Goal: Answer question/provide support

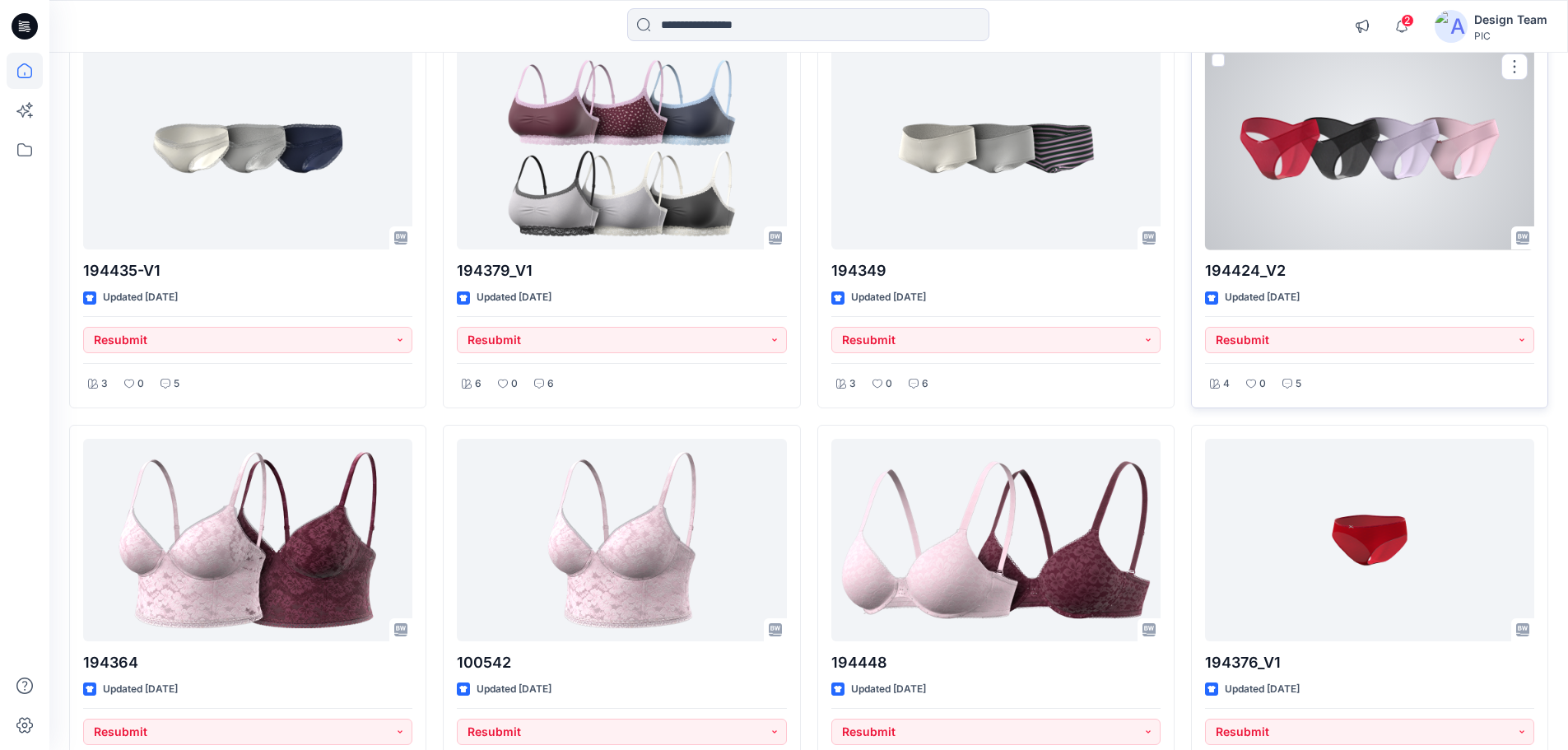
scroll to position [2962, 0]
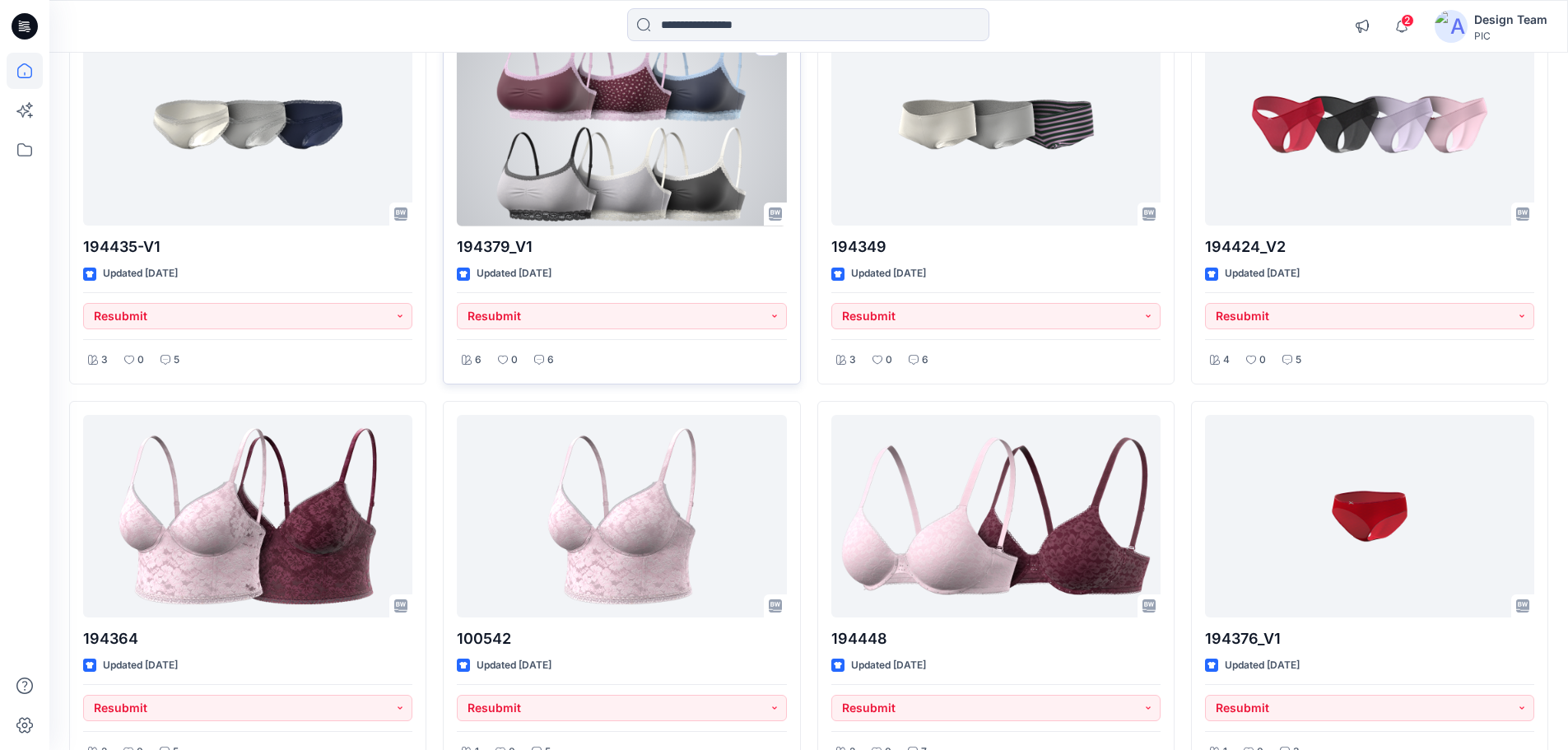
click at [666, 153] on div at bounding box center [621, 125] width 329 height 203
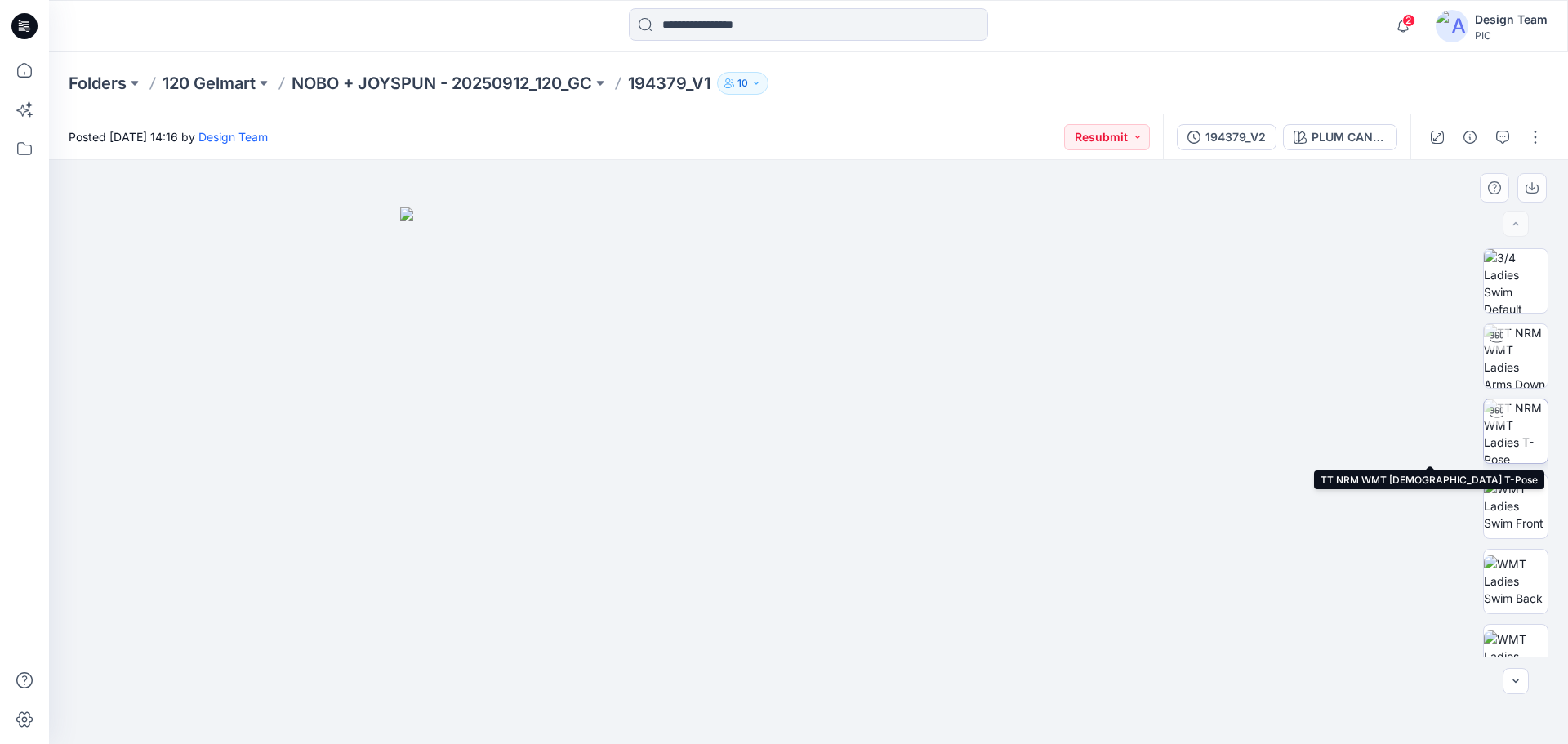
click at [1507, 411] on img at bounding box center [1515, 430] width 64 height 64
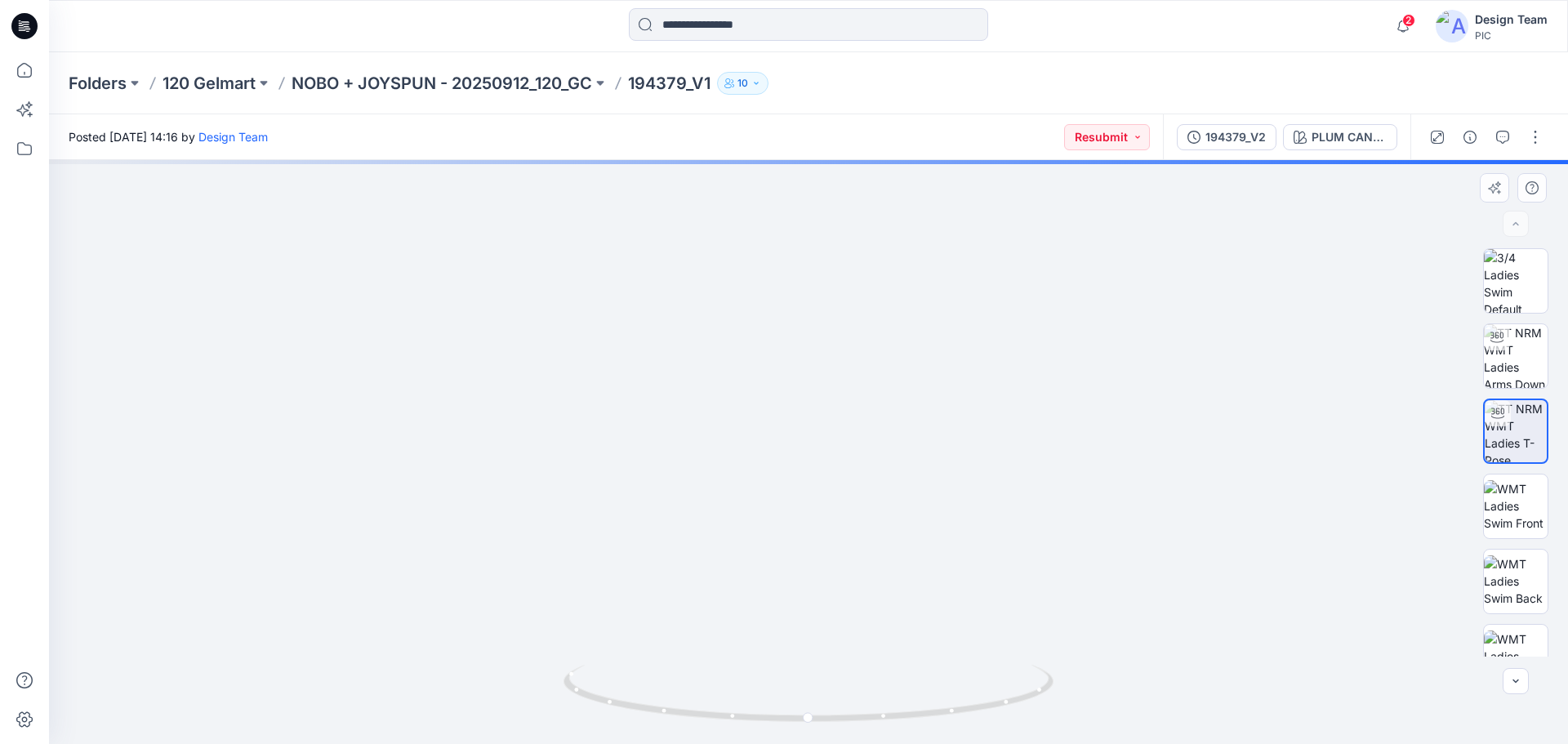
drag, startPoint x: 794, startPoint y: 370, endPoint x: 800, endPoint y: 413, distance: 43.4
click at [799, 414] on img at bounding box center [808, 307] width 1243 height 872
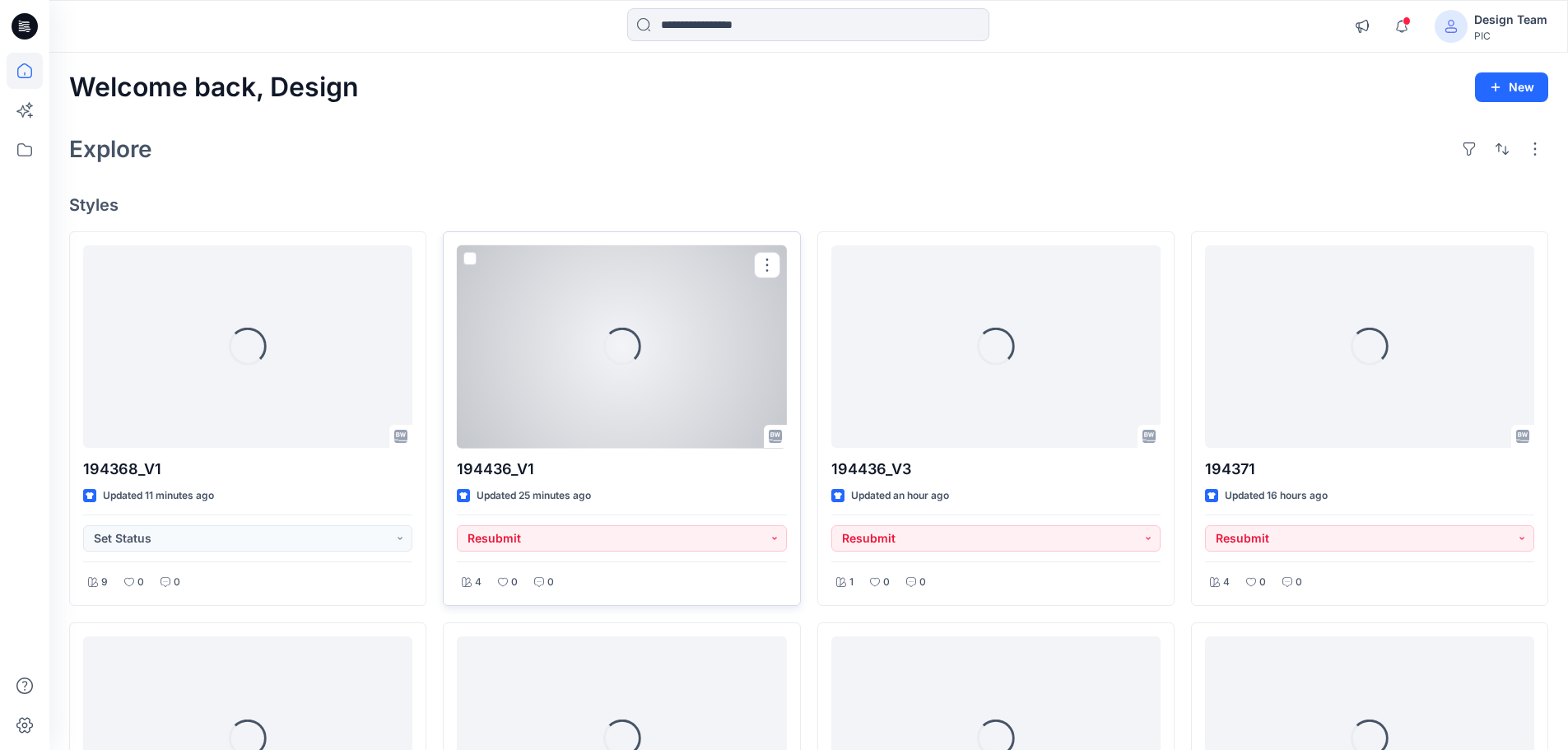
click at [556, 343] on div "Loading..." at bounding box center [621, 346] width 329 height 203
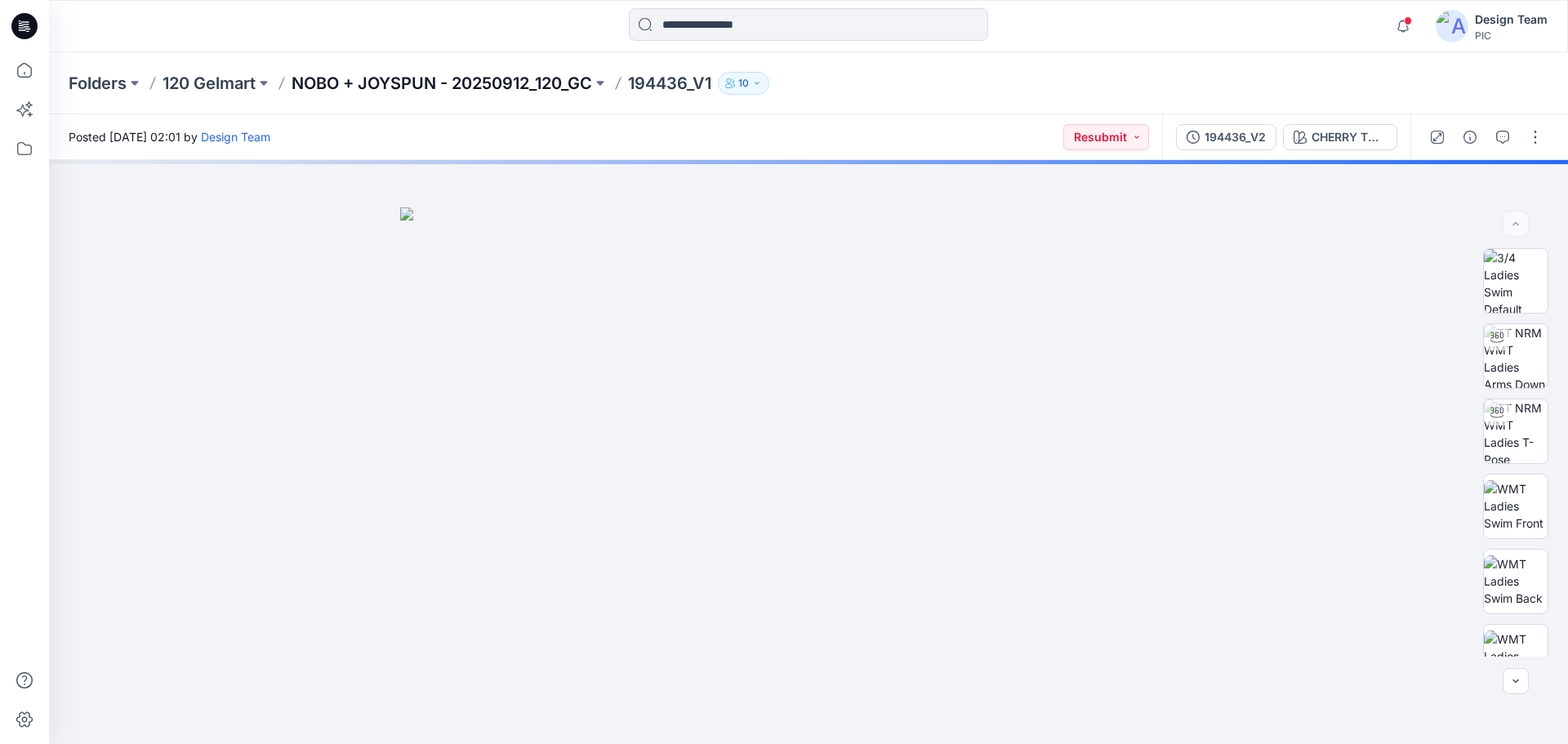
click at [432, 79] on p "NOBO + JOYSPUN - 20250912_120_GC" at bounding box center [441, 84] width 300 height 23
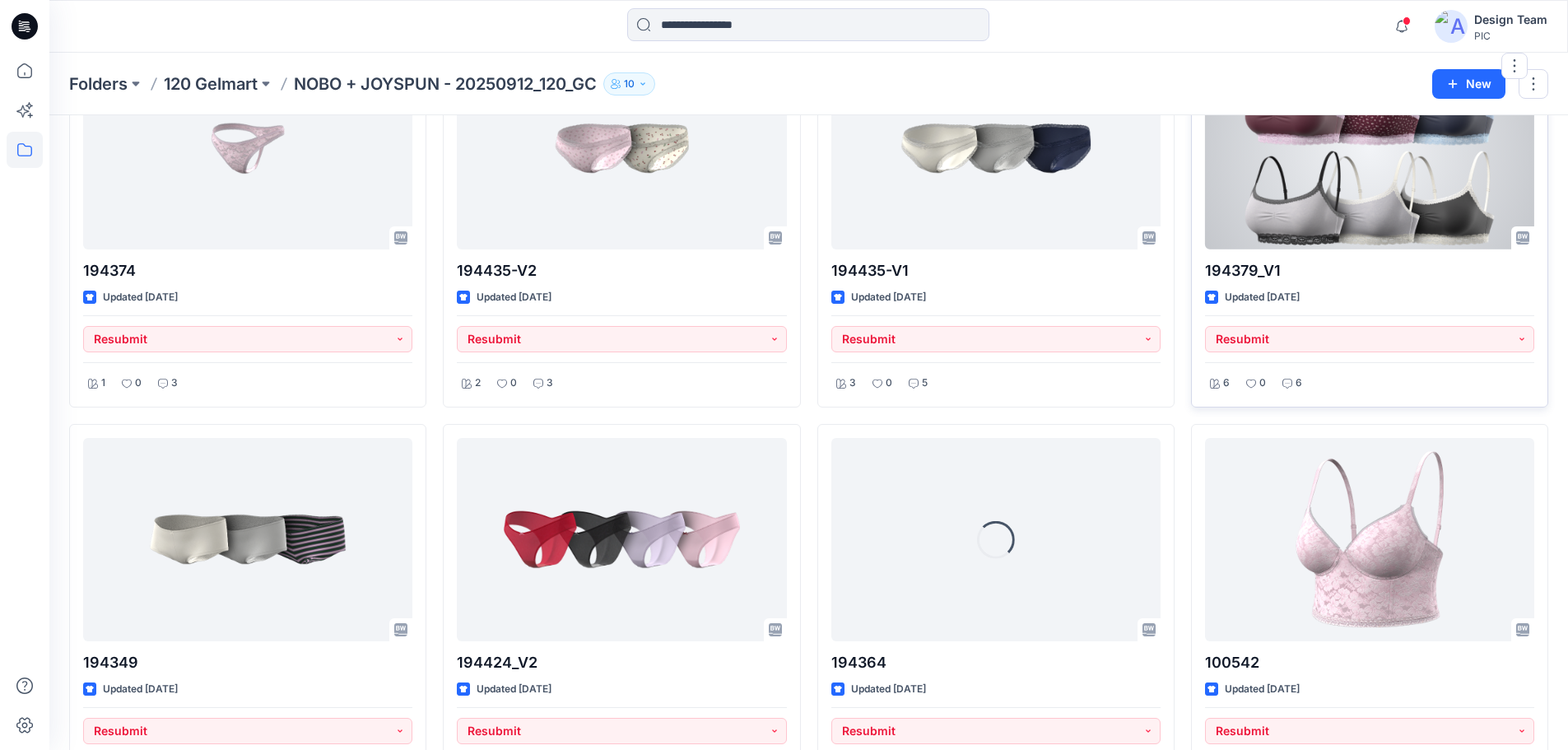
scroll to position [1330, 0]
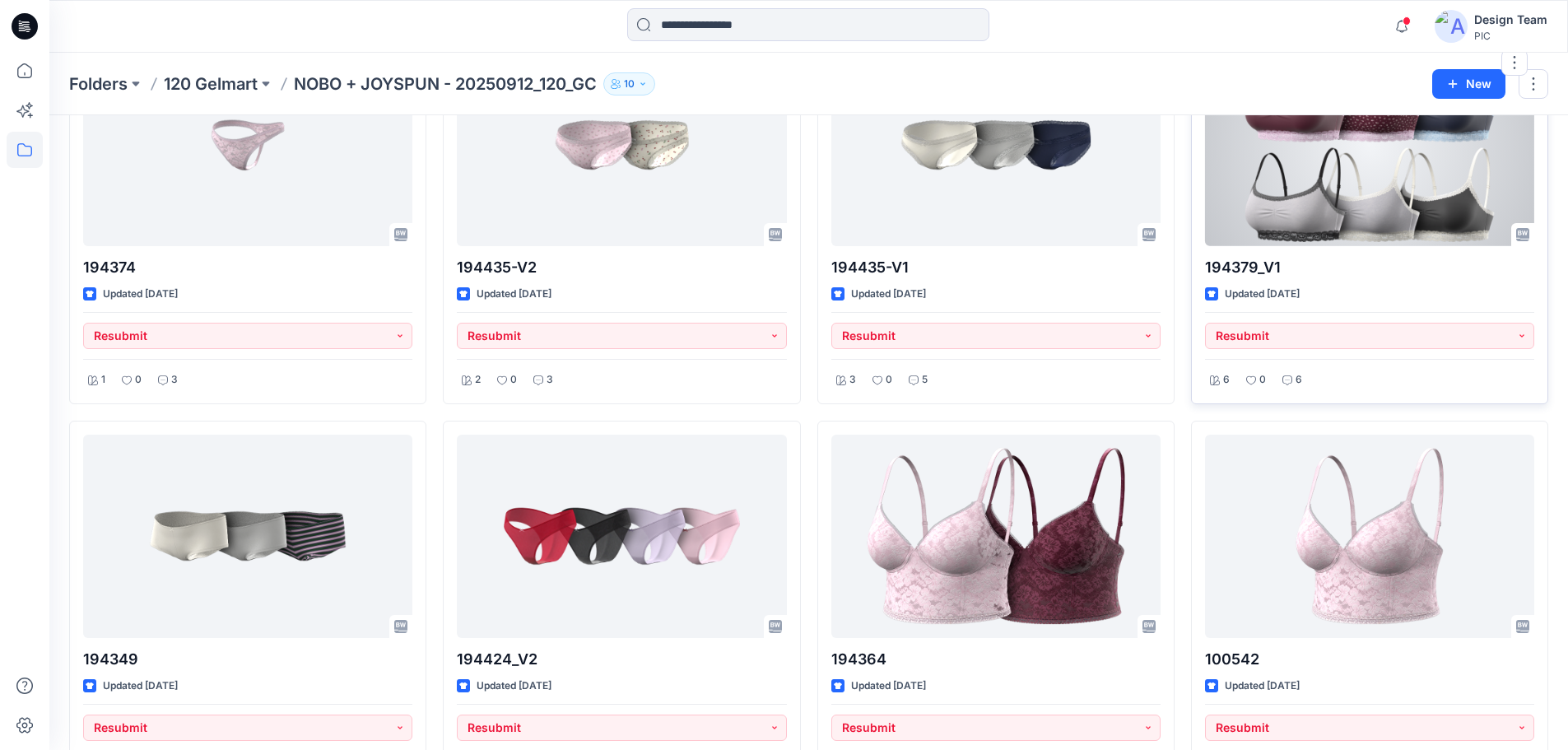
click at [1347, 214] on div at bounding box center [1370, 144] width 329 height 203
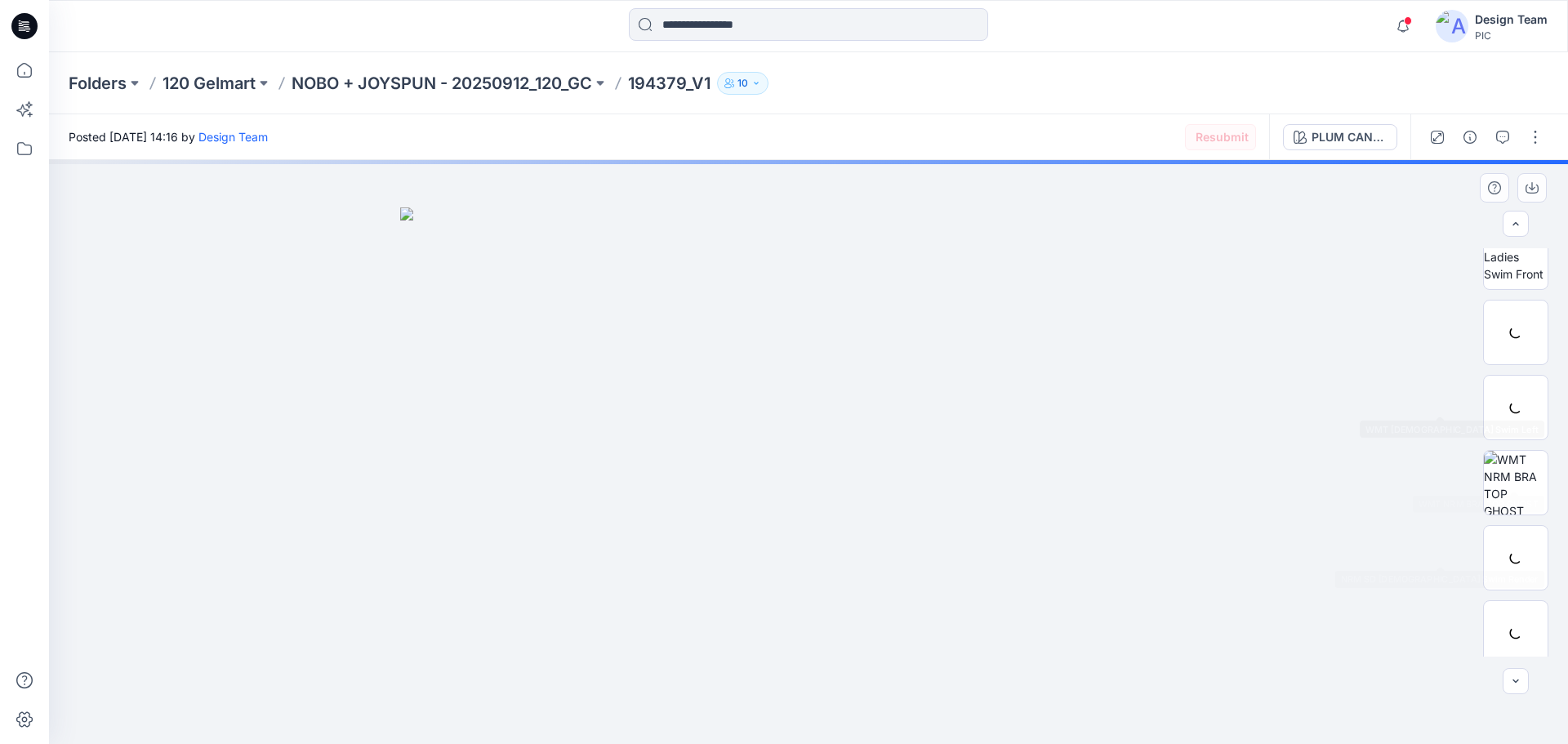
scroll to position [327, 0]
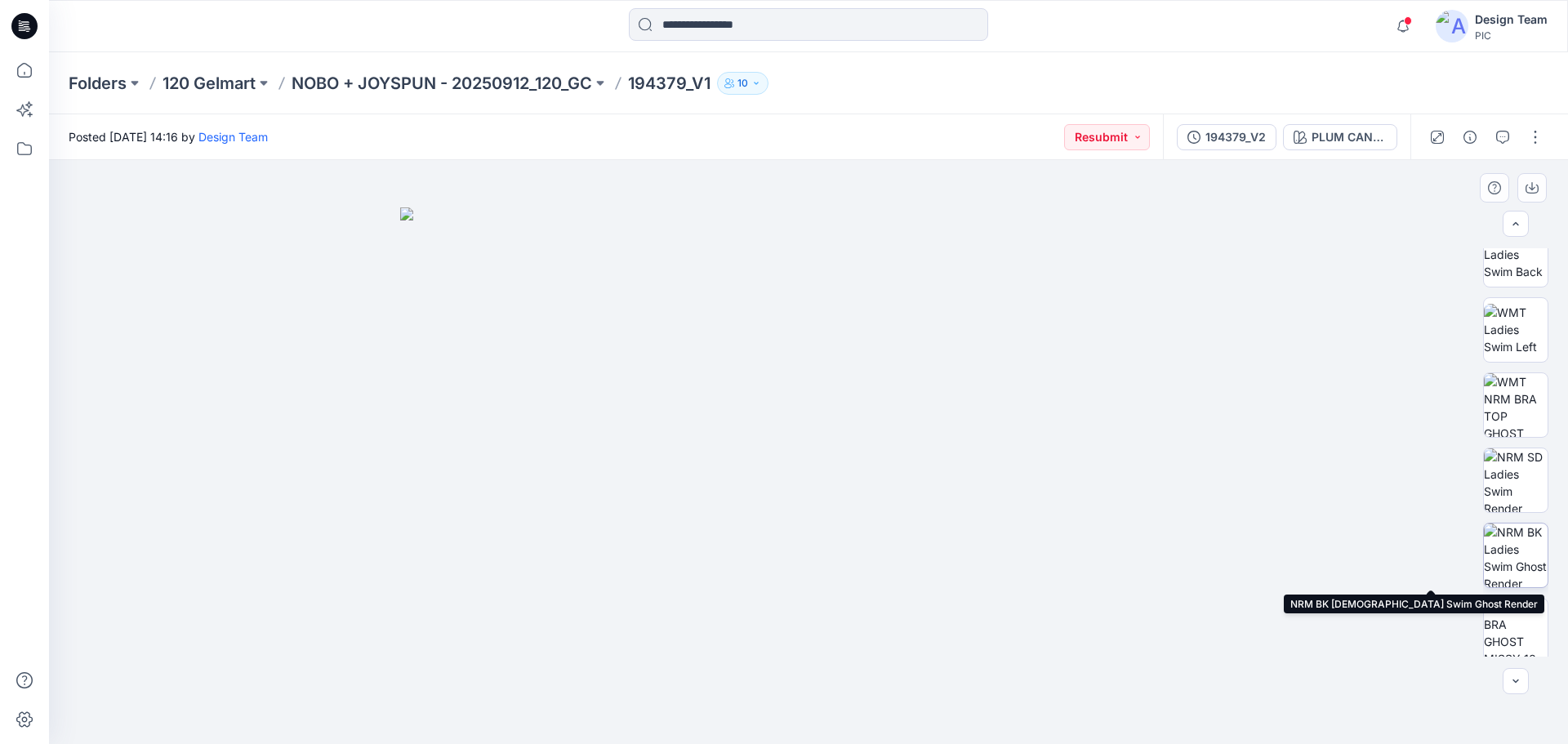
drag, startPoint x: 1517, startPoint y: 550, endPoint x: 1490, endPoint y: 555, distance: 27.5
click at [1517, 550] on img at bounding box center [1515, 555] width 64 height 64
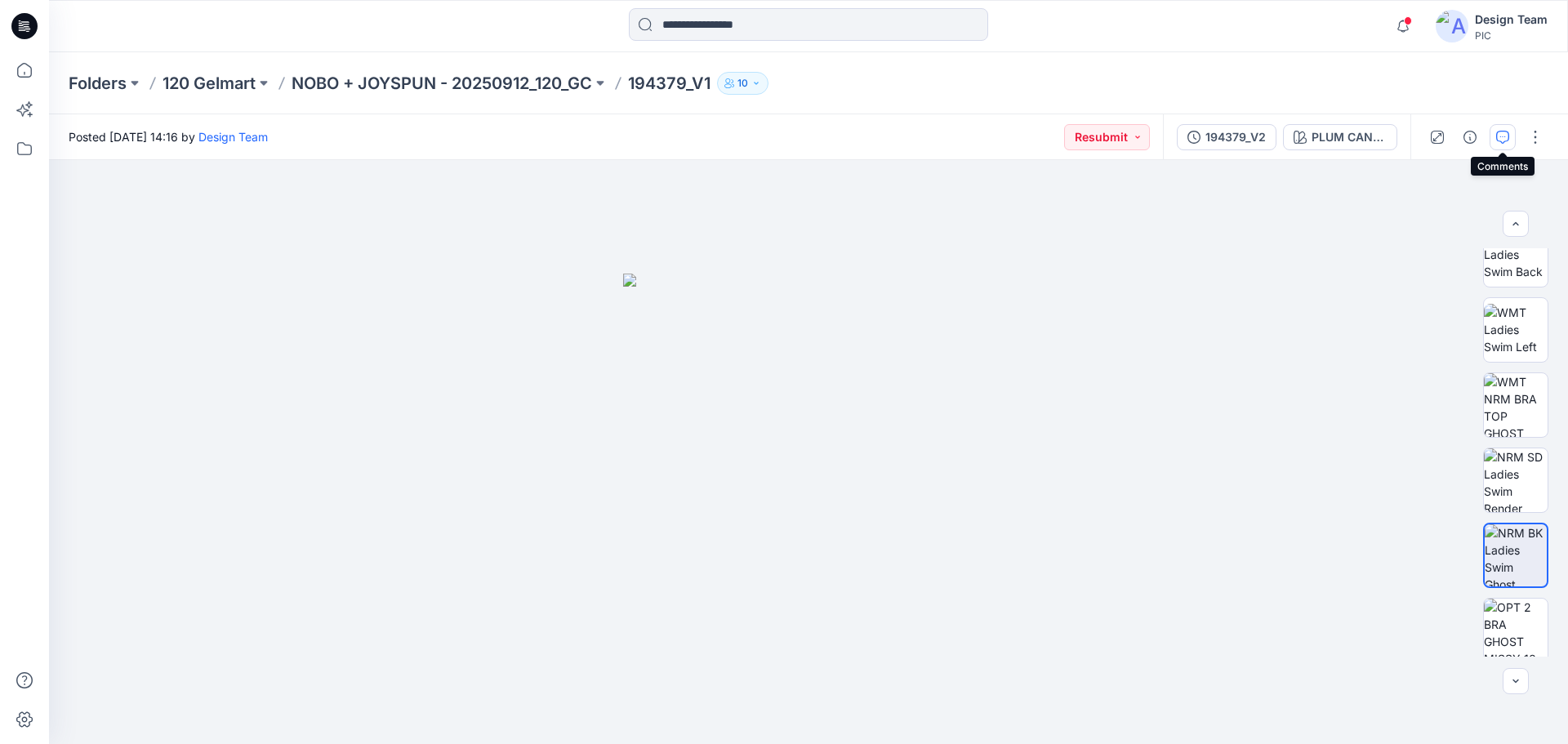
click at [1505, 132] on icon "button" at bounding box center [1502, 137] width 13 height 13
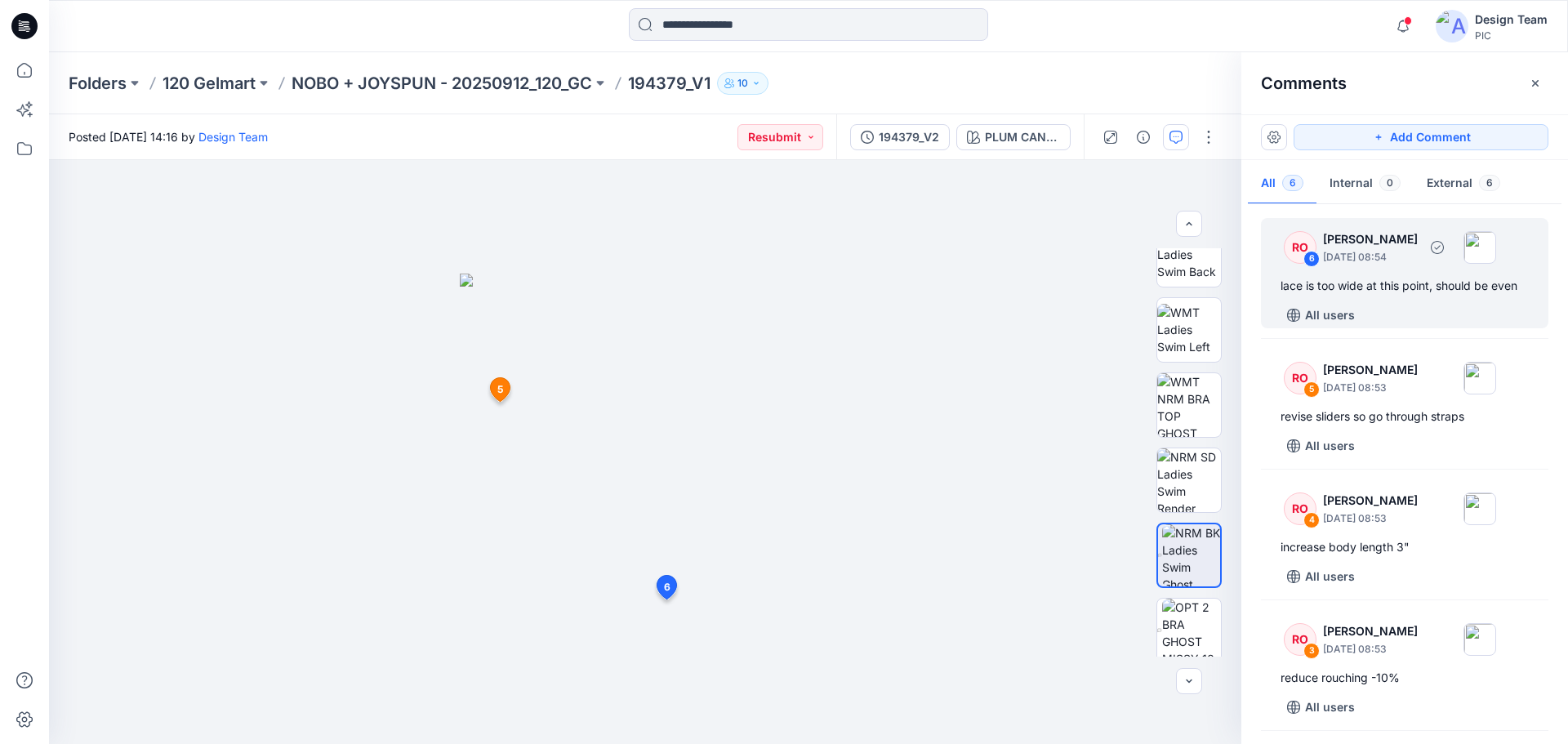
click at [1382, 246] on p "Raquel Ortiz" at bounding box center [1371, 240] width 95 height 20
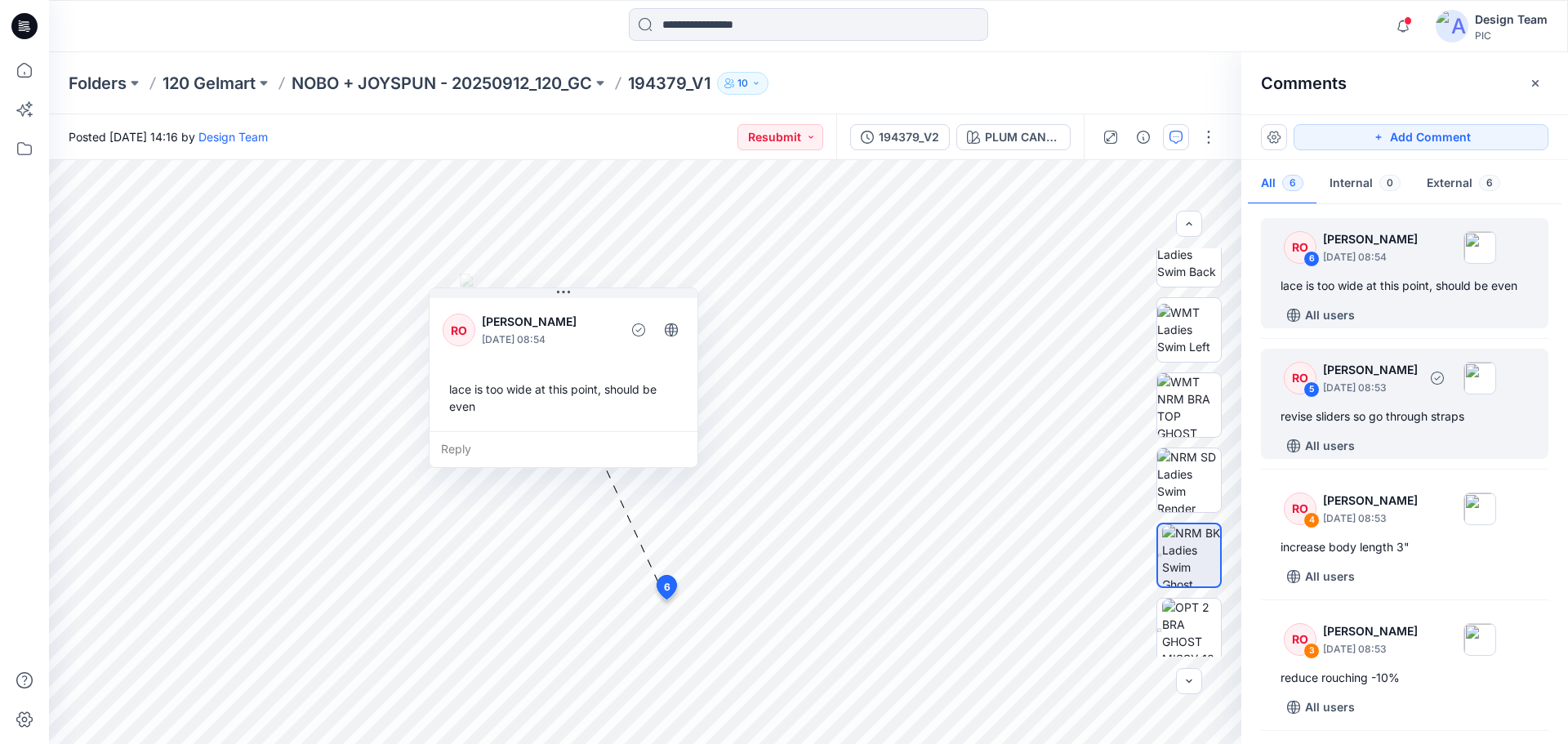
click at [1395, 415] on div "revise sliders so go through straps" at bounding box center [1404, 416] width 248 height 20
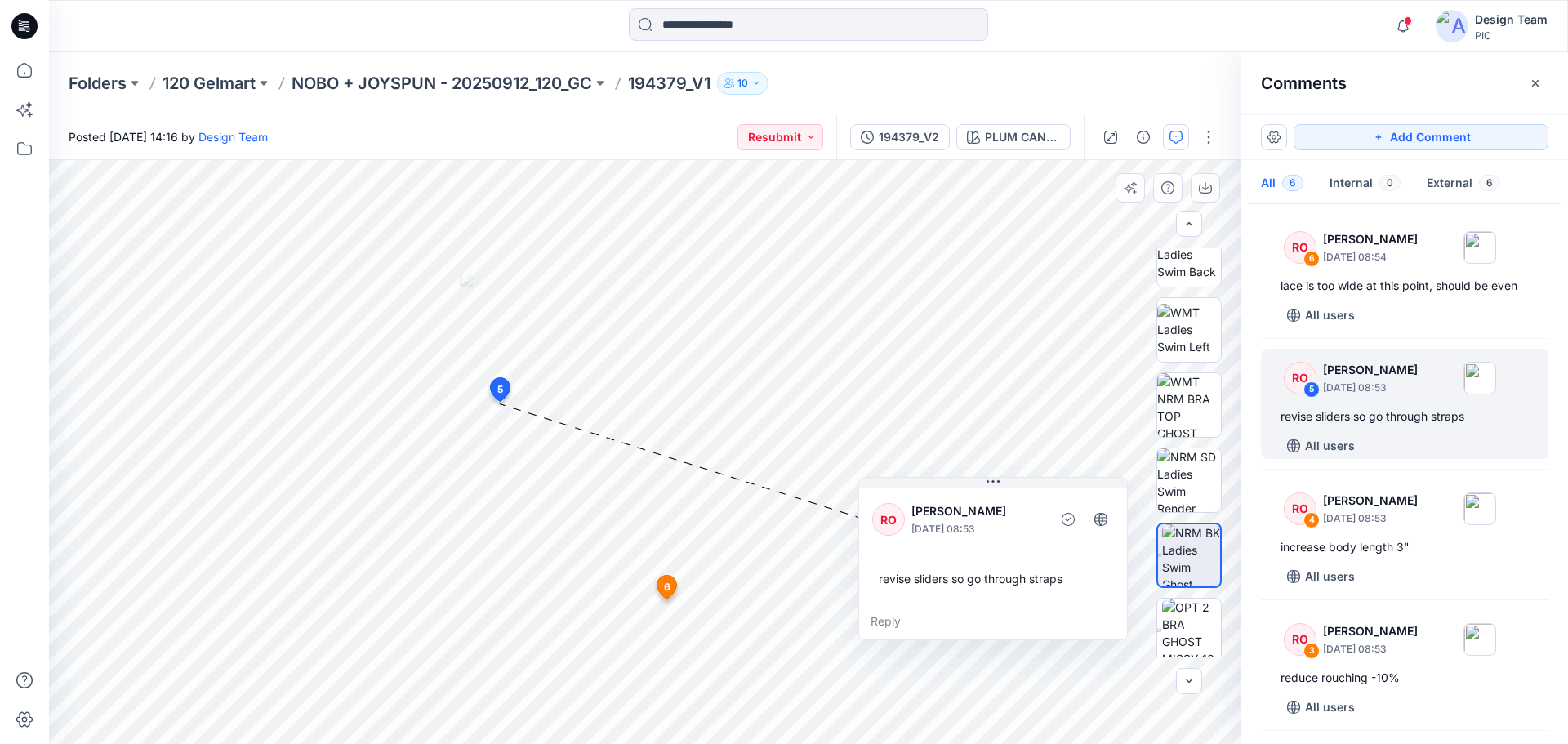
drag, startPoint x: 748, startPoint y: 528, endPoint x: 1057, endPoint y: 557, distance: 310.4
click at [1056, 557] on div "RO Raquel Ortiz October 10, 2025 08:53 revise sliders so go through straps" at bounding box center [992, 544] width 268 height 119
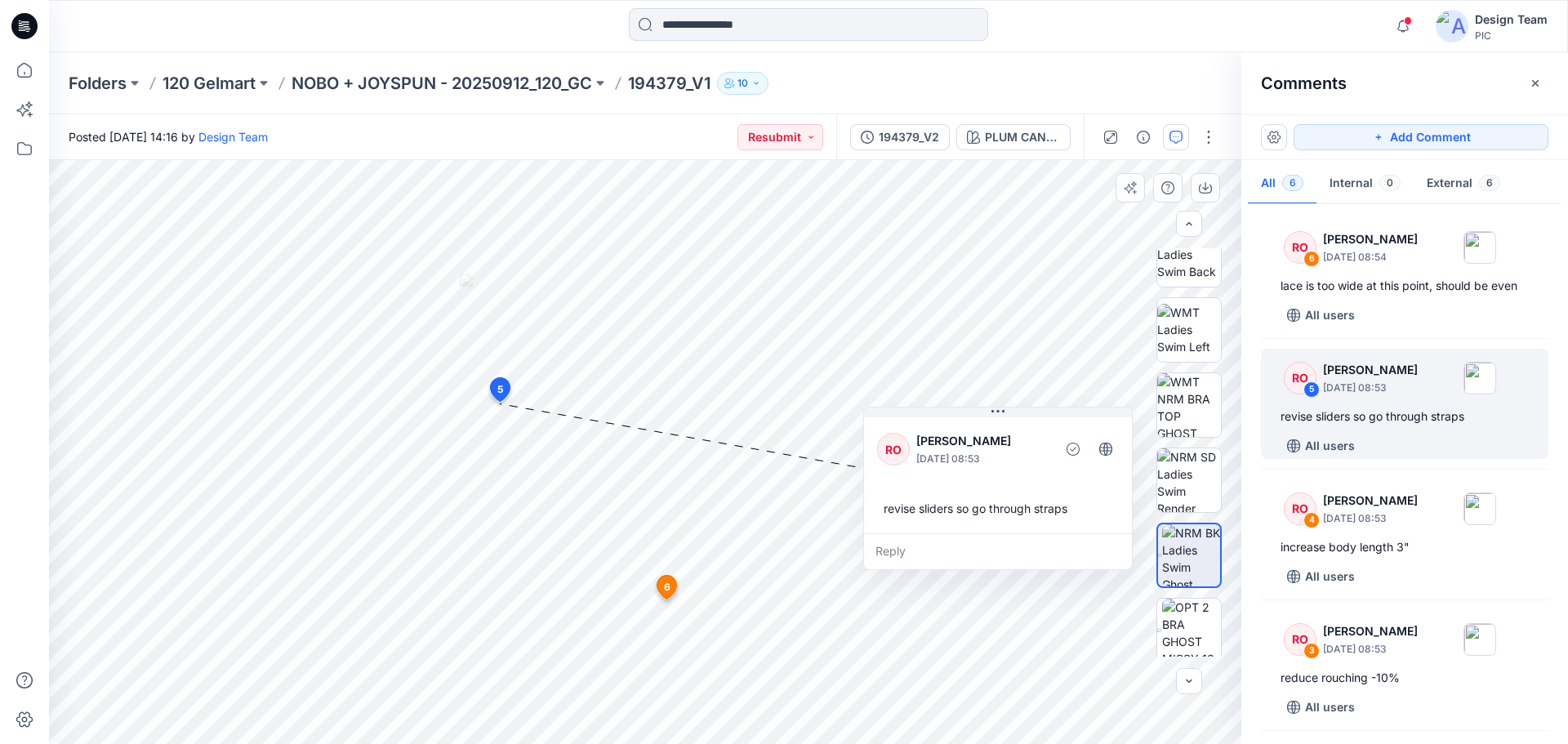
drag, startPoint x: 1064, startPoint y: 560, endPoint x: 1057, endPoint y: 503, distance: 57.4
click at [1069, 491] on div "RO Raquel Ortiz October 10, 2025 08:53 revise sliders so go through straps" at bounding box center [997, 474] width 268 height 119
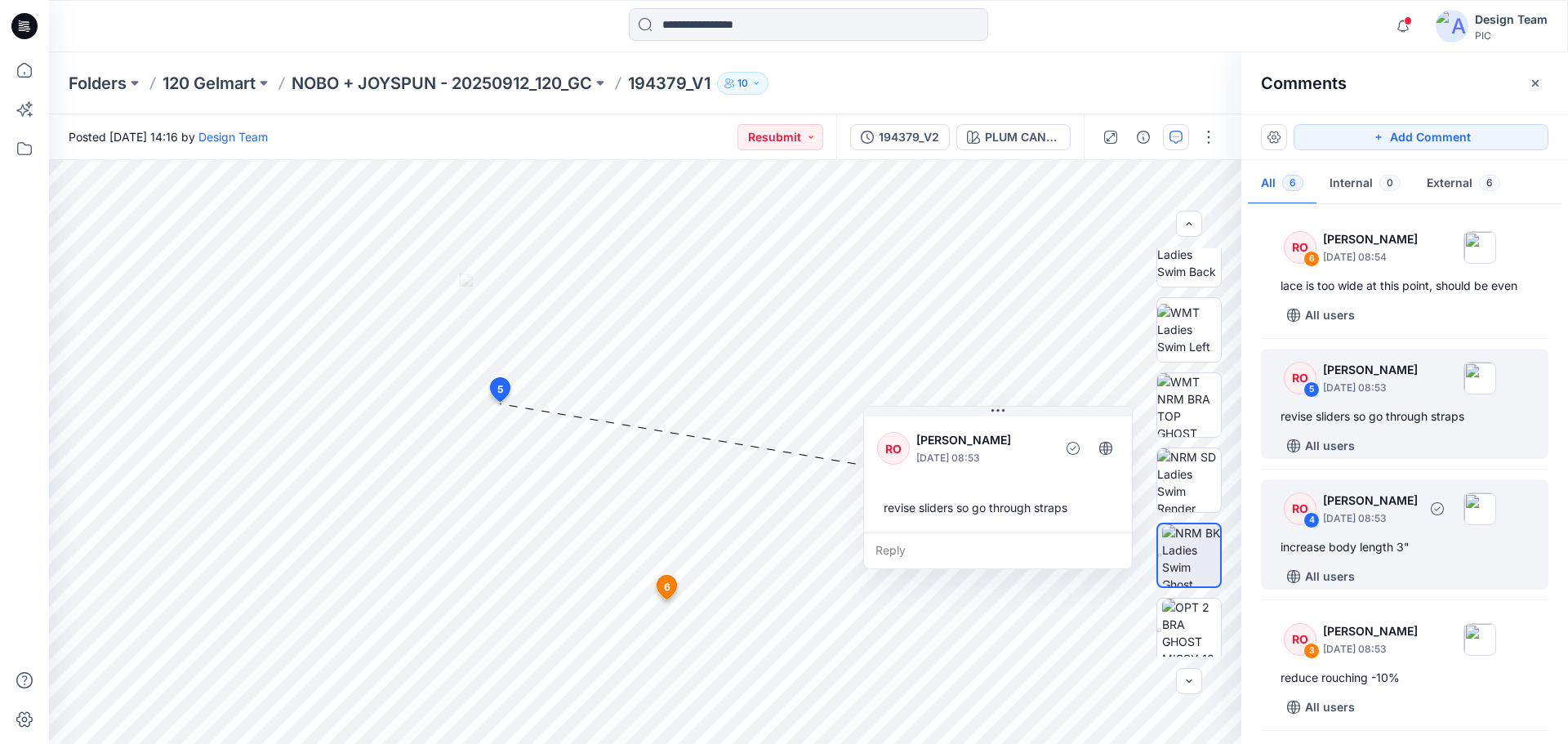
click at [1388, 536] on div "RO 4 Raquel Ortiz October 10, 2025 08:53 increase body length 3" All users" at bounding box center [1405, 534] width 287 height 110
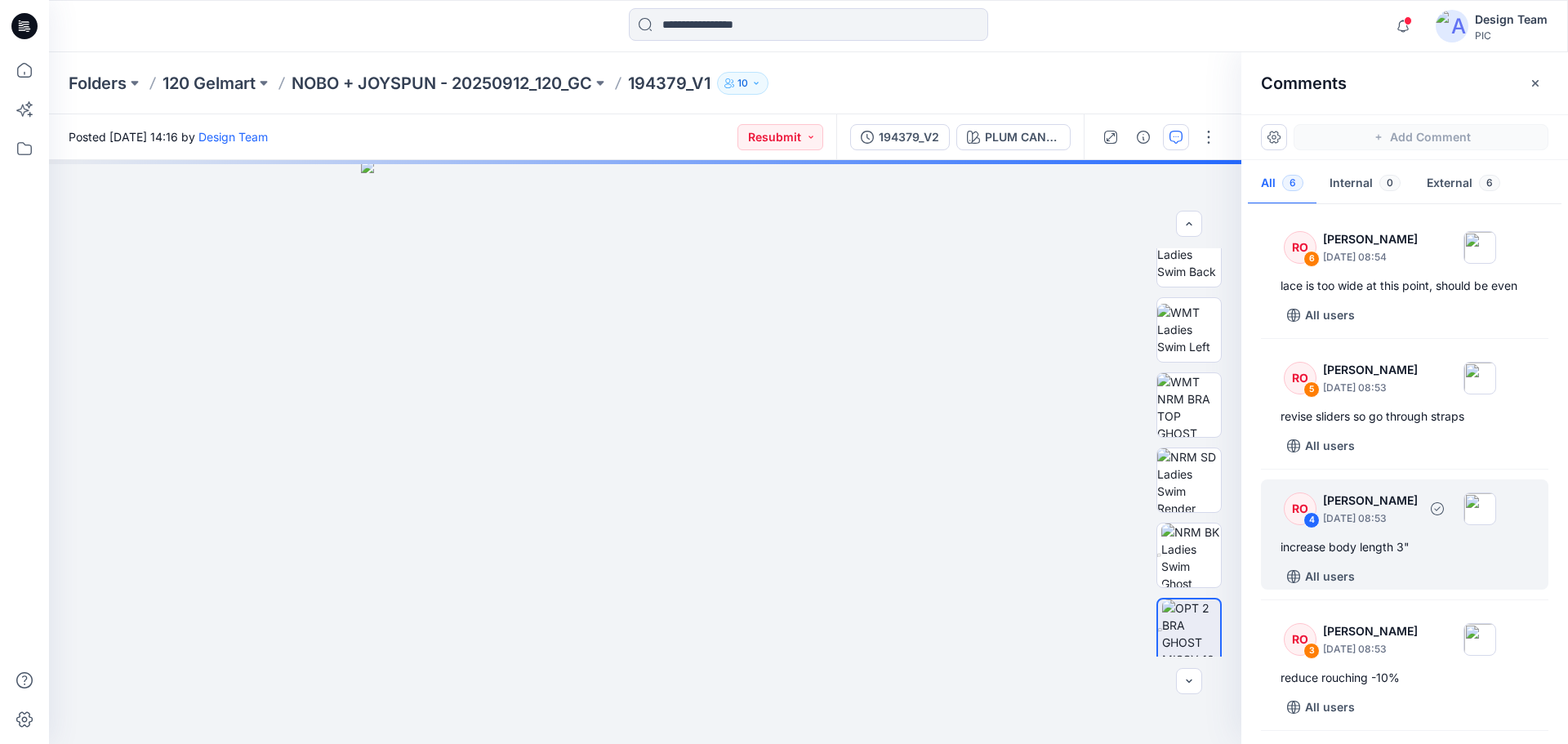
click at [1381, 547] on div "increase body length 3"" at bounding box center [1404, 547] width 248 height 20
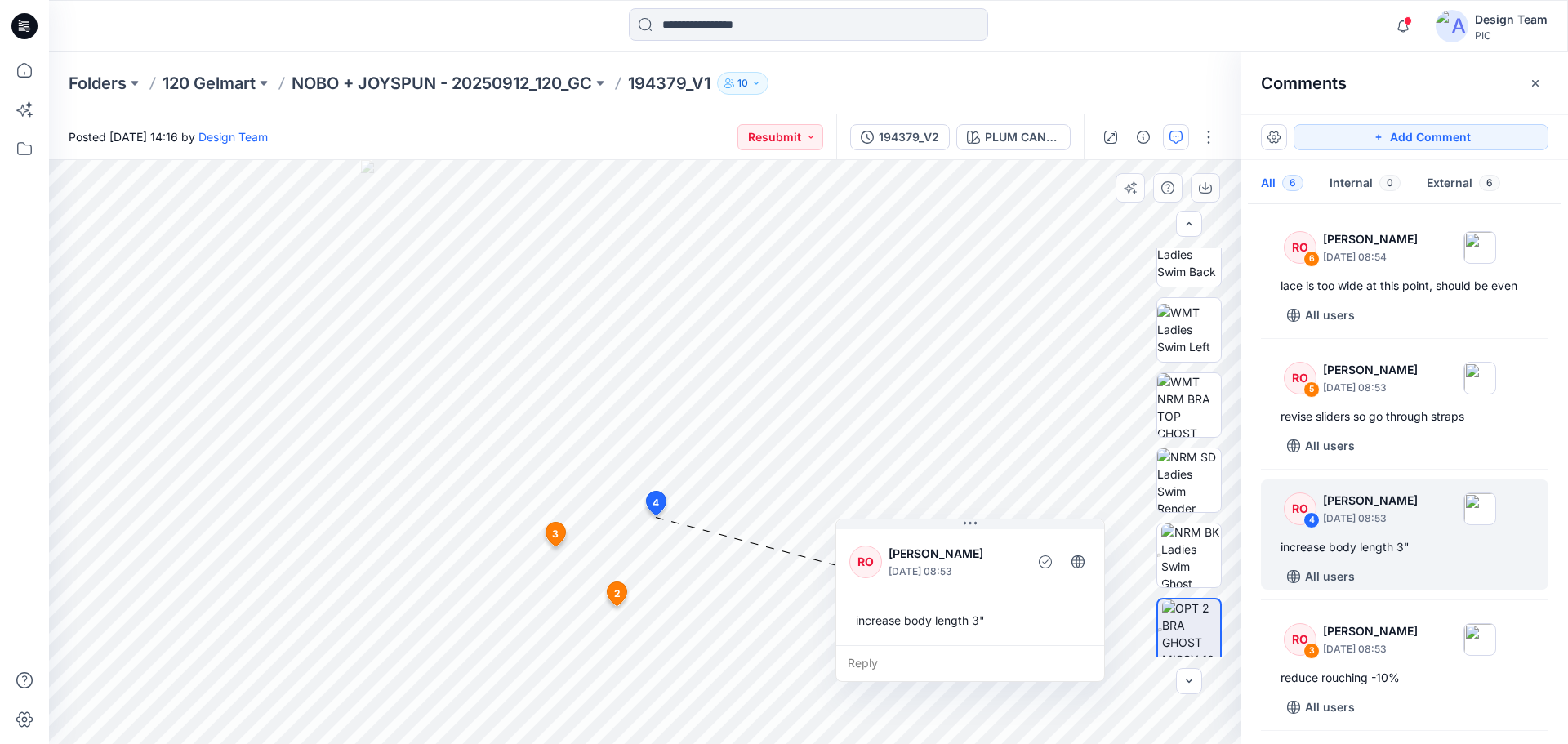
click at [1004, 565] on p "October 10, 2025 08:53" at bounding box center [955, 571] width 133 height 17
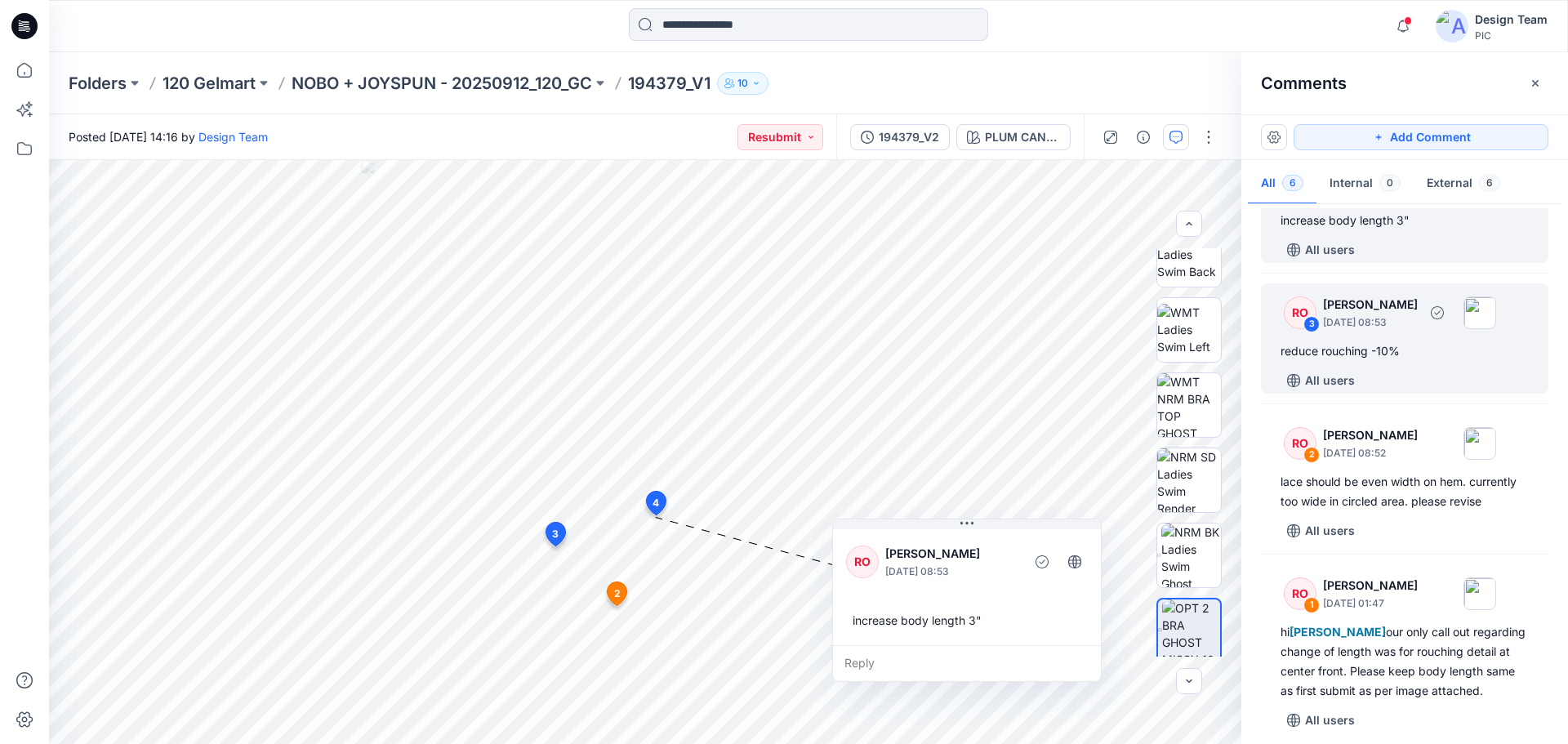
click at [1381, 353] on div "reduce rouching -10%" at bounding box center [1404, 351] width 248 height 20
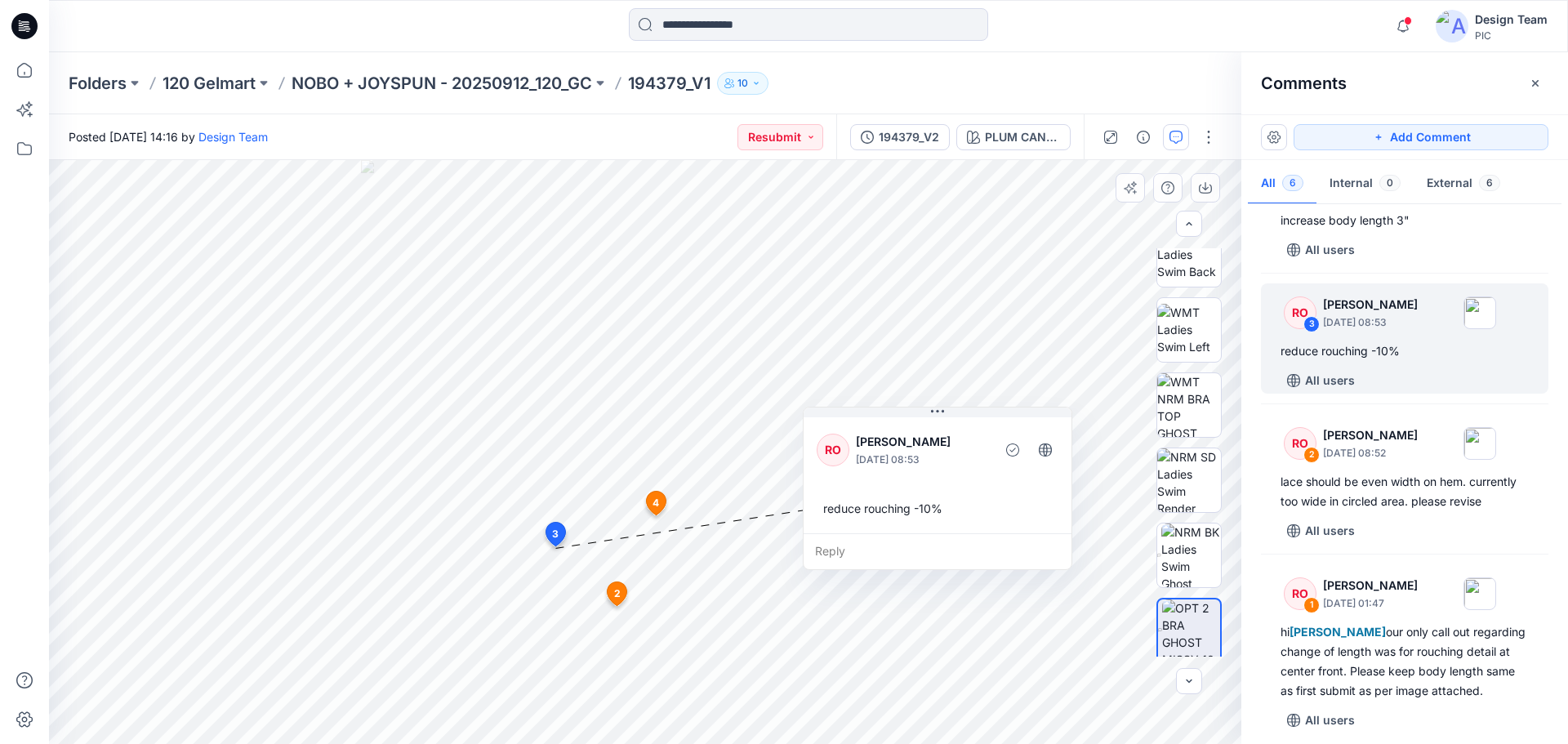
drag, startPoint x: 614, startPoint y: 462, endPoint x: 964, endPoint y: 486, distance: 350.8
click at [964, 486] on div "RO Raquel Ortiz October 10, 2025 08:53 reduce rouching -10%" at bounding box center [937, 474] width 268 height 119
drag, startPoint x: 920, startPoint y: 129, endPoint x: 933, endPoint y: 139, distance: 16.4
click at [919, 129] on div "194379_V2" at bounding box center [908, 138] width 61 height 18
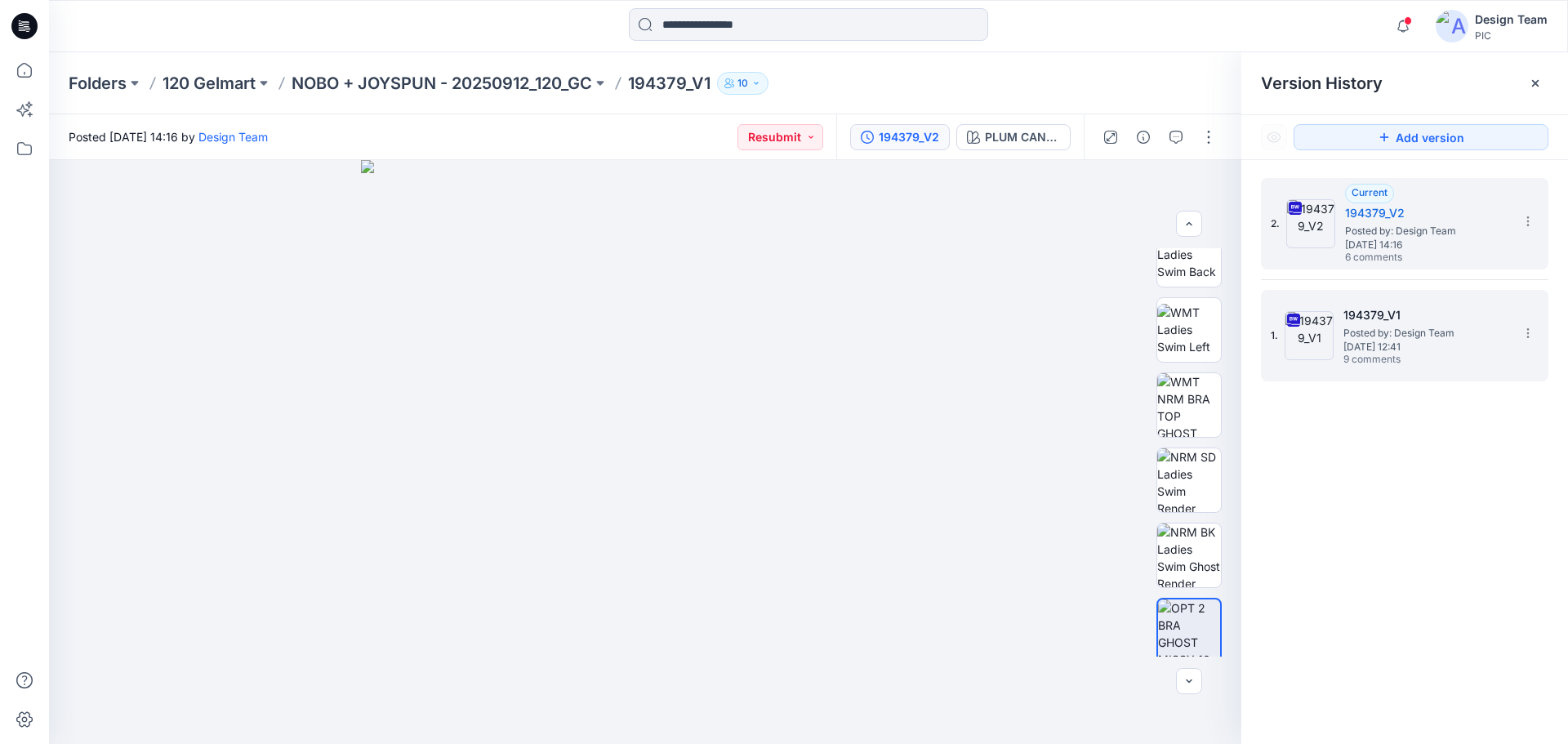
click at [1321, 324] on img at bounding box center [1308, 335] width 49 height 49
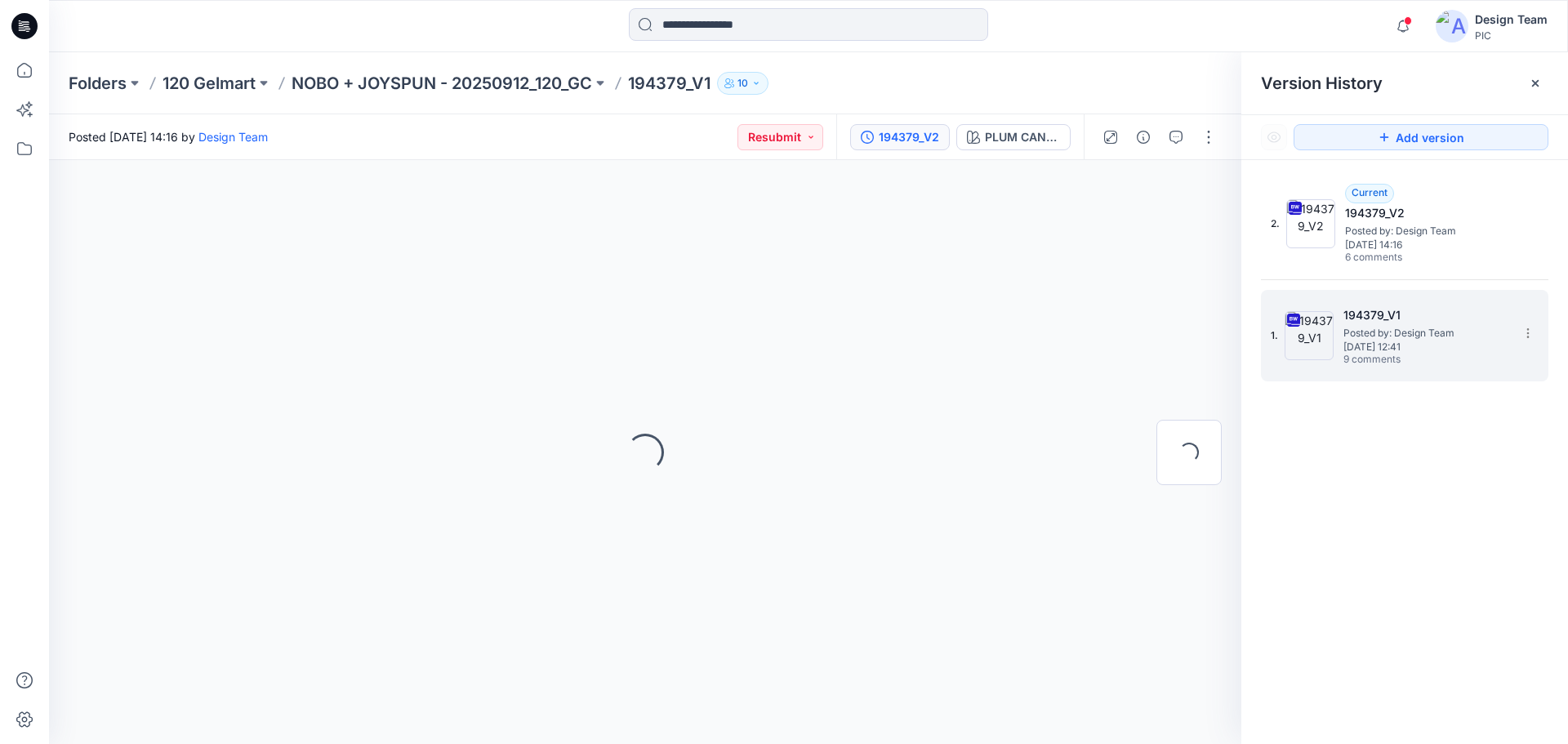
scroll to position [0, 0]
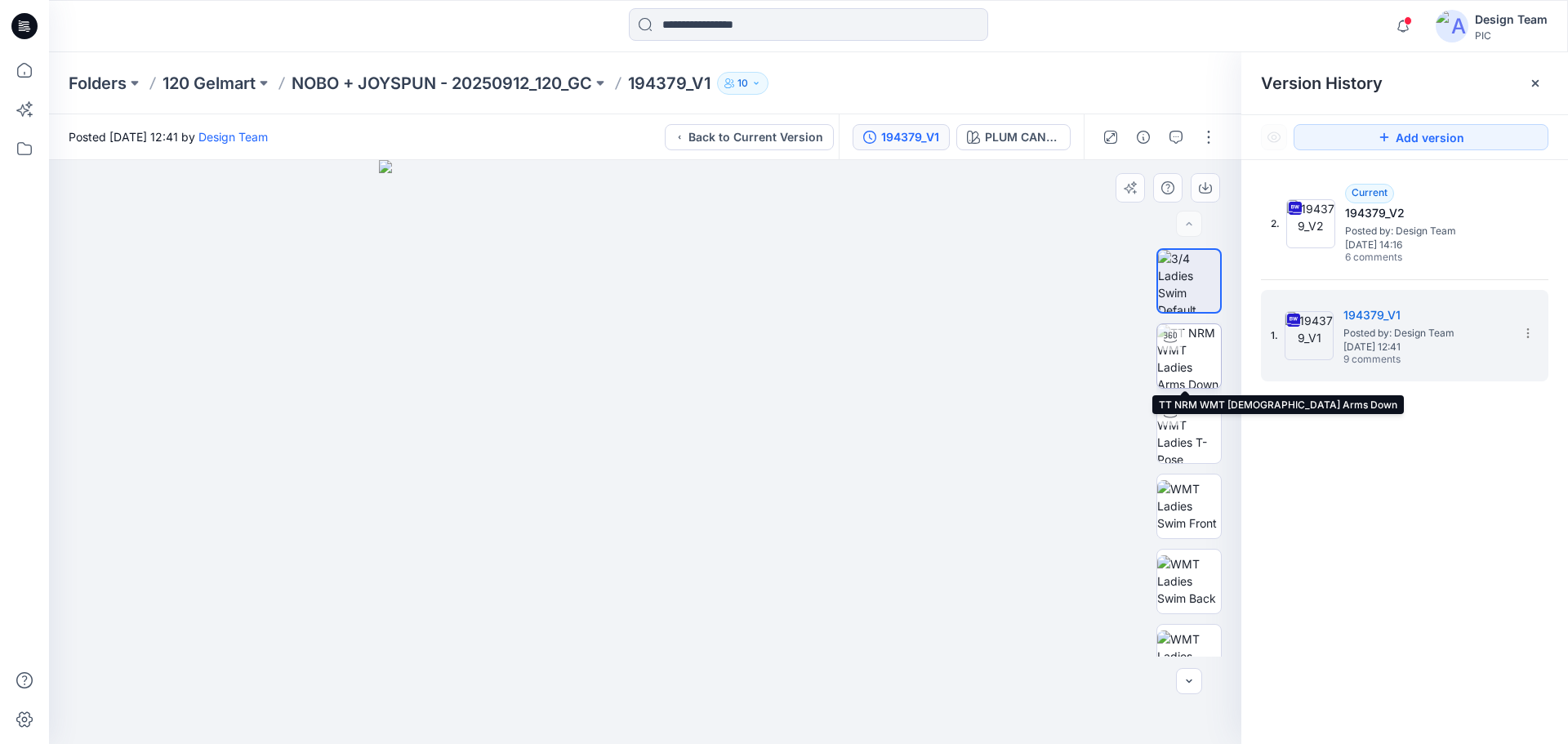
click at [1186, 353] on img at bounding box center [1189, 356] width 64 height 64
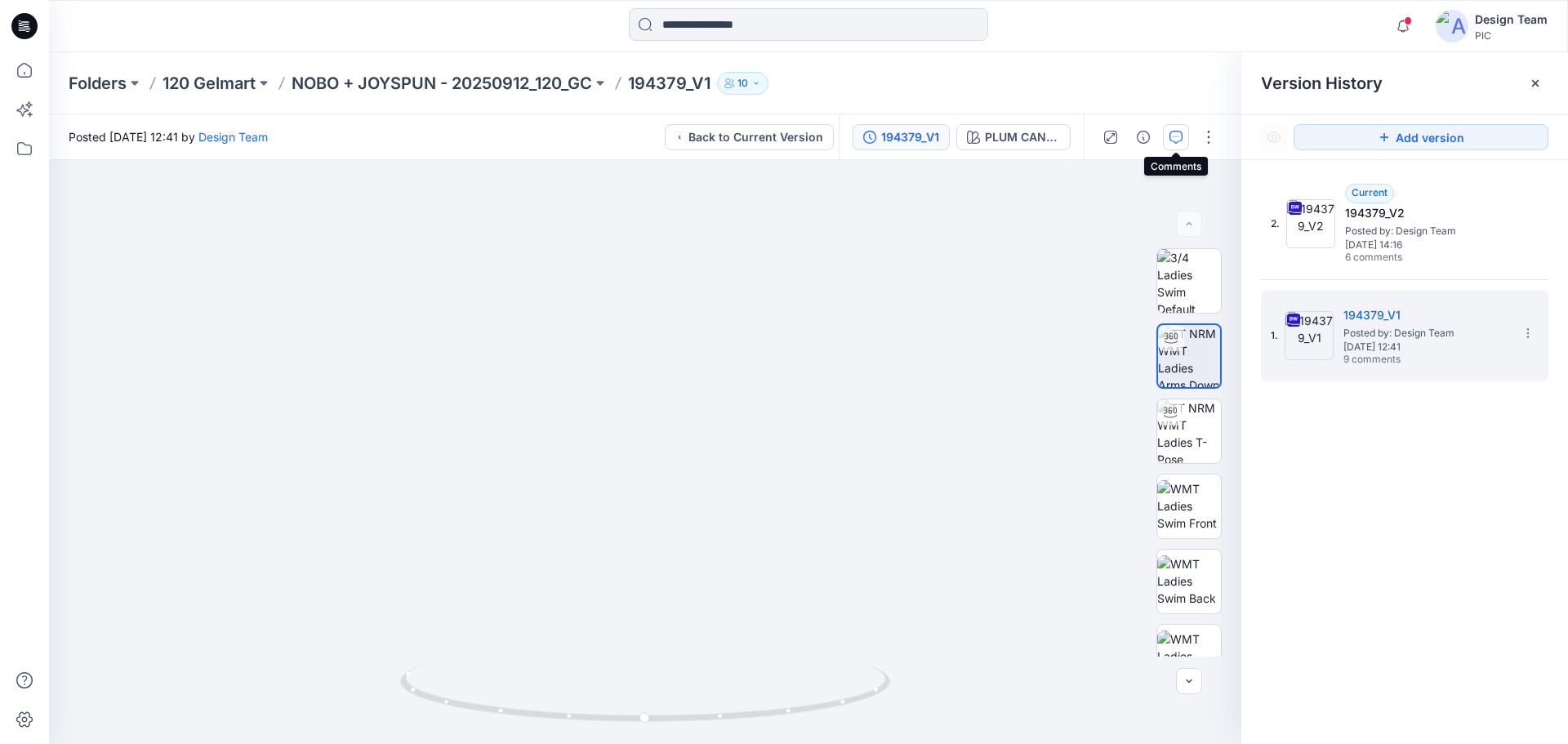
click at [1178, 145] on button "button" at bounding box center [1176, 137] width 26 height 26
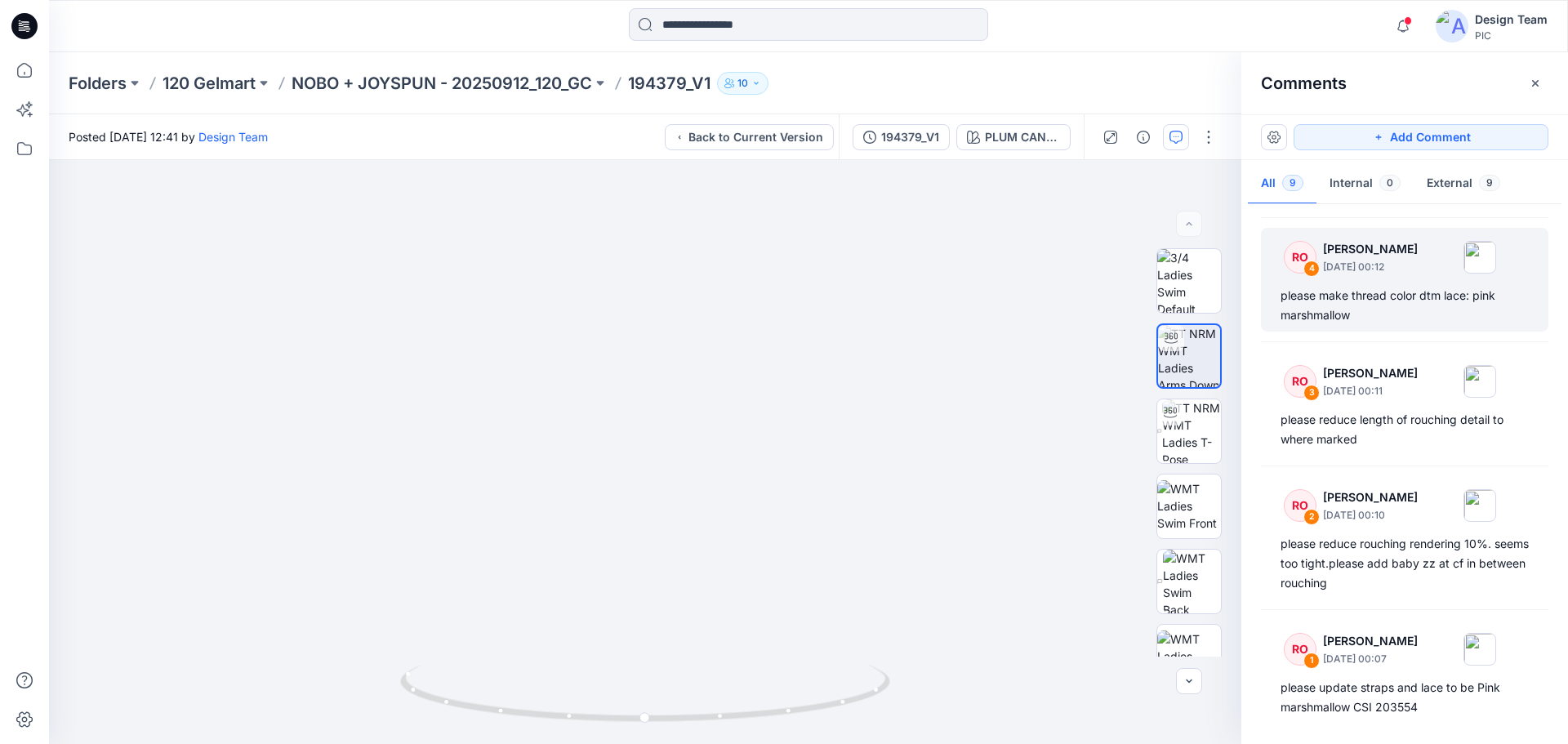
scroll to position [573, 0]
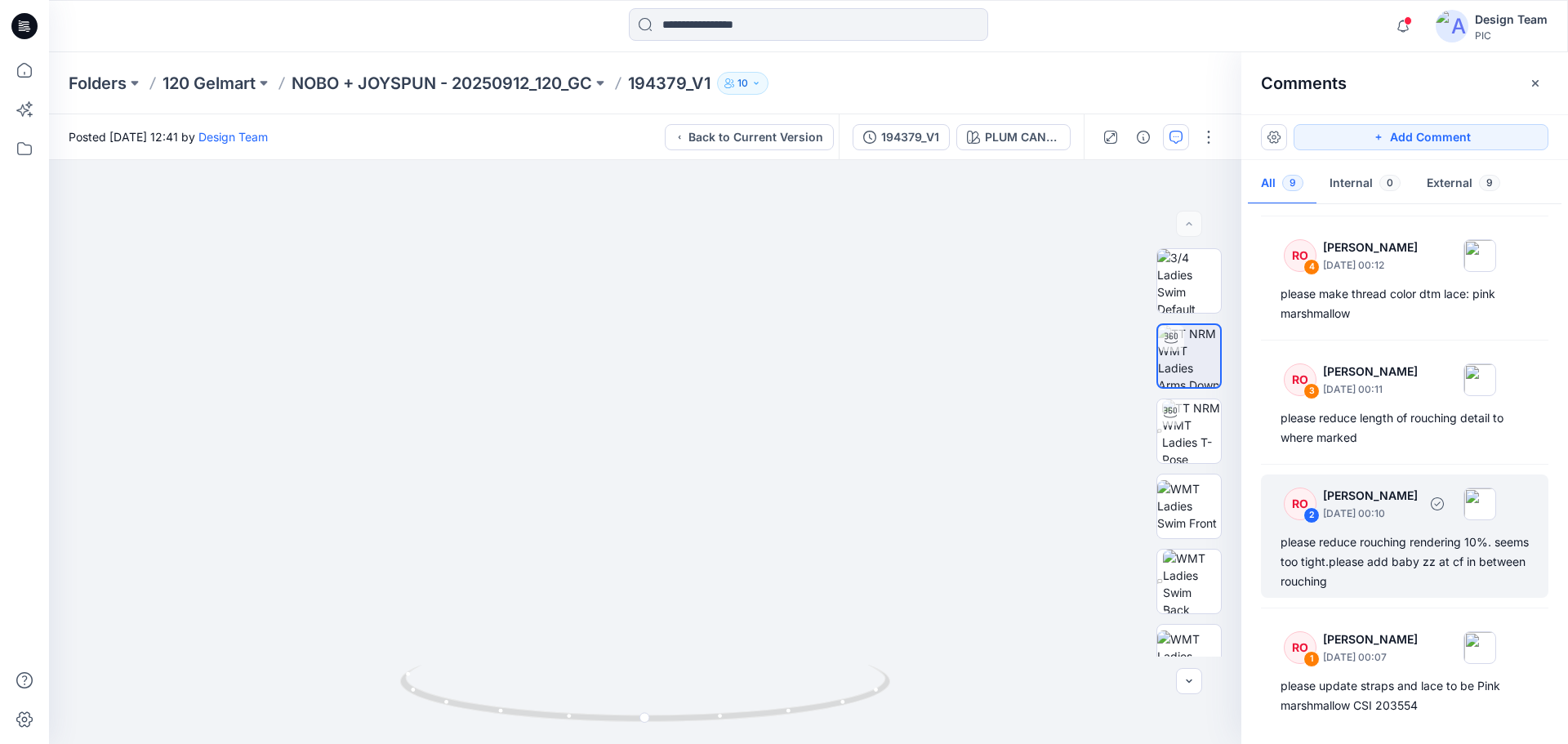
click at [1448, 566] on div "please reduce rouching rendering 10%. seems too tight.please add baby zz at cf …" at bounding box center [1404, 562] width 248 height 59
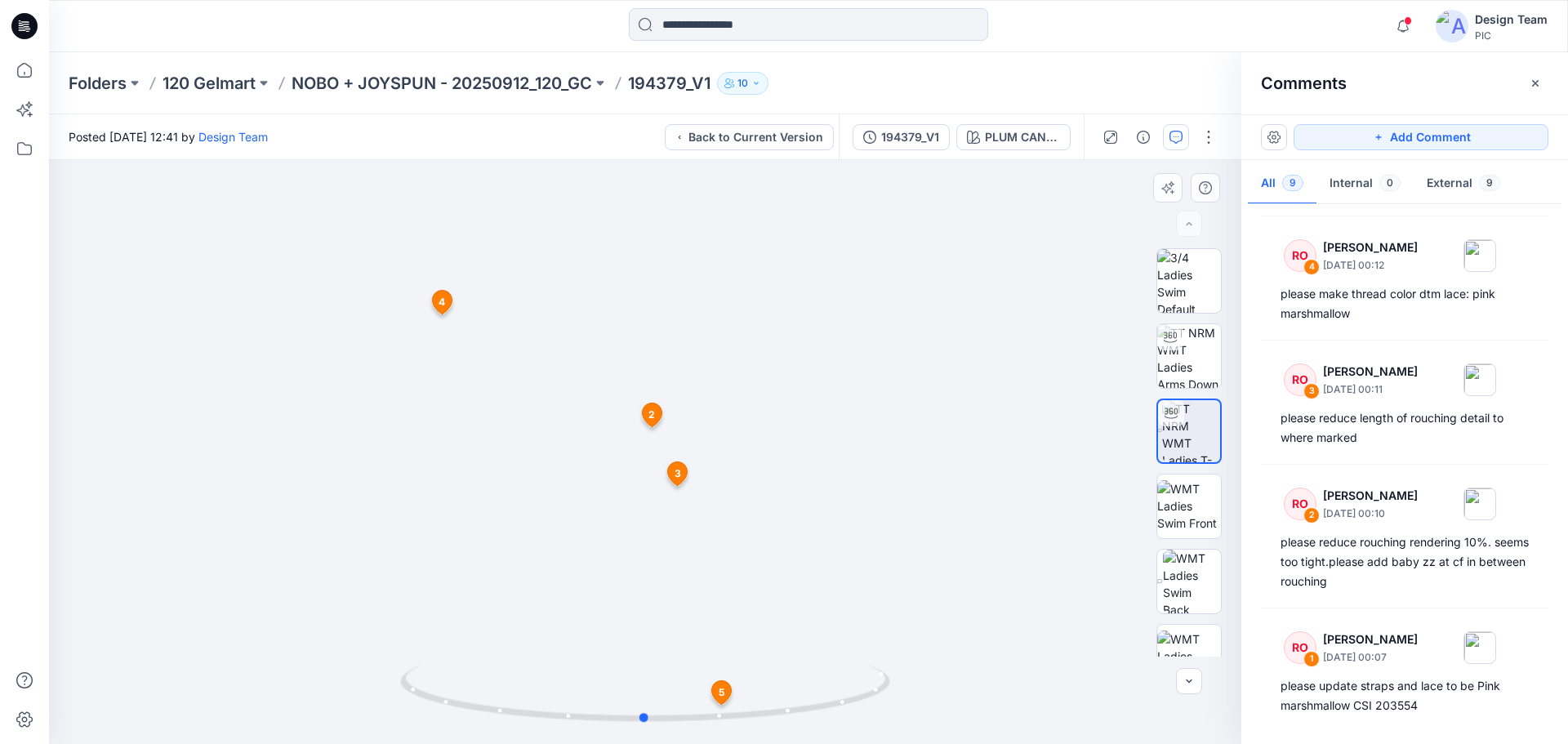
drag, startPoint x: 850, startPoint y: 662, endPoint x: 894, endPoint y: 408, distance: 257.8
click at [893, 407] on div at bounding box center [645, 452] width 1192 height 584
drag, startPoint x: 721, startPoint y: 527, endPoint x: 731, endPoint y: 411, distance: 116.4
click at [731, 412] on img at bounding box center [645, 236] width 1181 height 1014
